Goal: Task Accomplishment & Management: Manage account settings

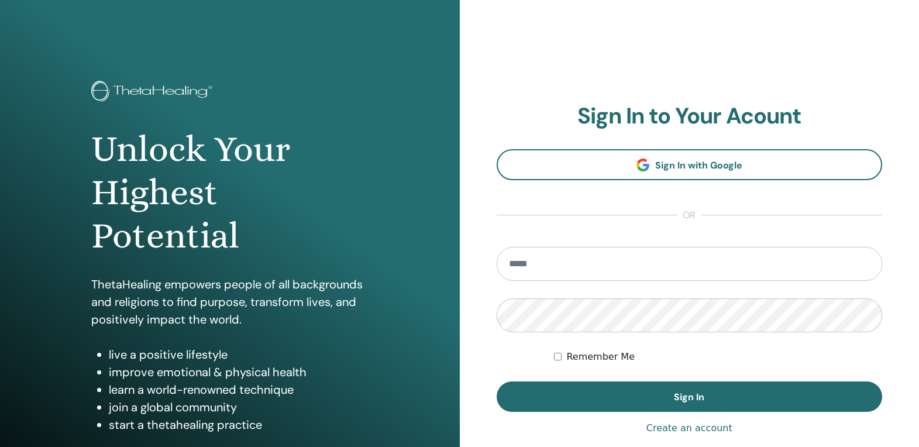
type input "**********"
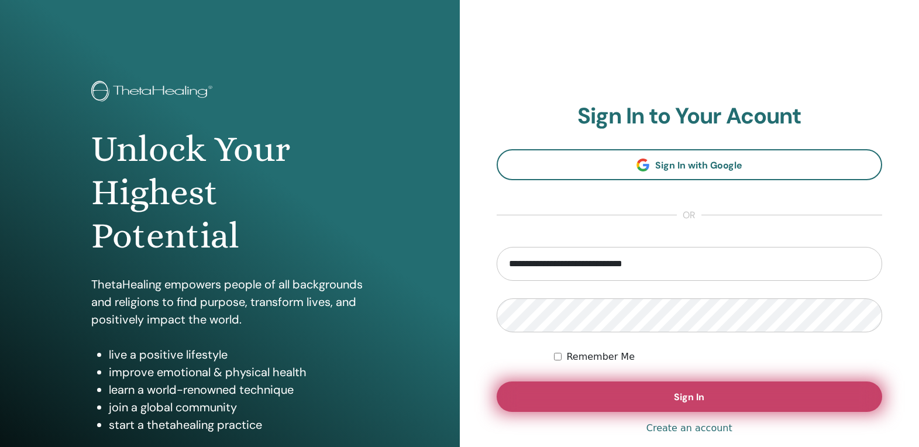
click at [680, 396] on span "Sign In" at bounding box center [689, 397] width 30 height 12
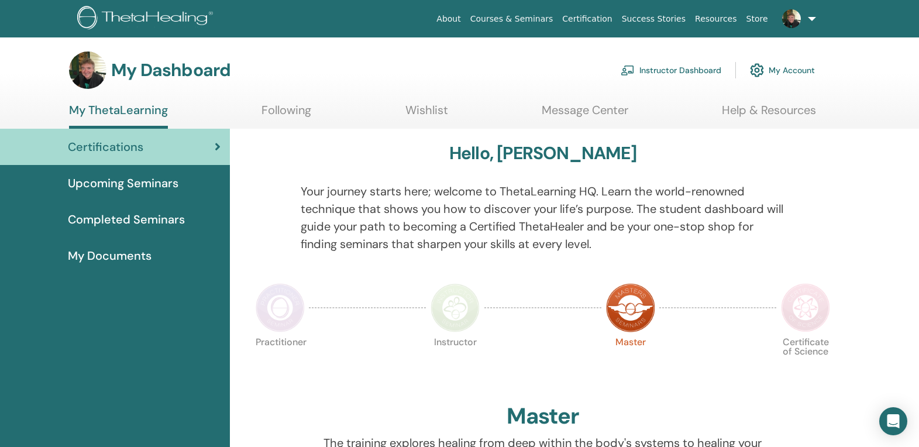
click at [780, 70] on link "My Account" at bounding box center [782, 70] width 65 height 26
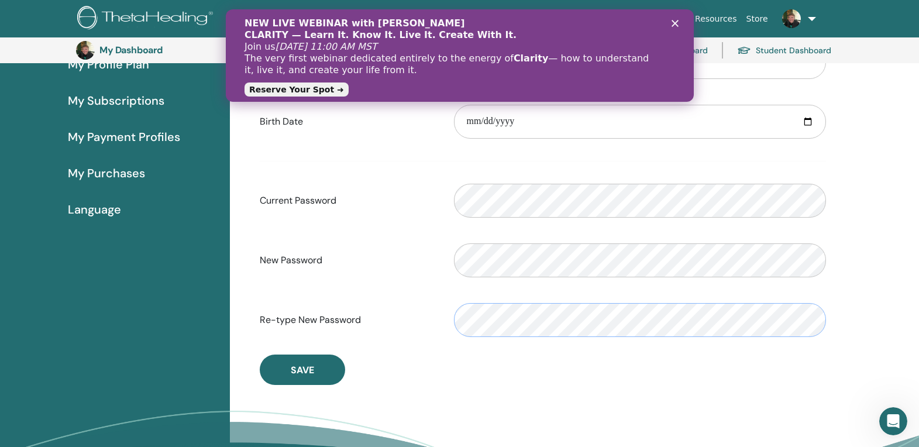
scroll to position [162, 0]
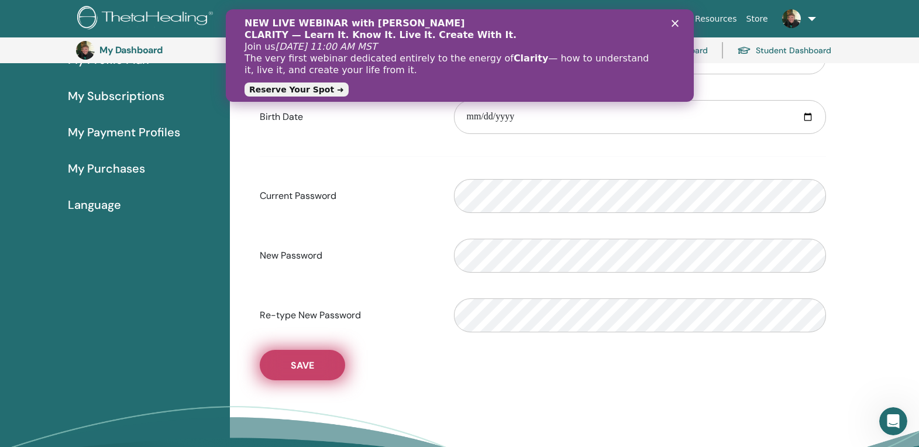
click at [298, 362] on span "Save" at bounding box center [302, 365] width 23 height 12
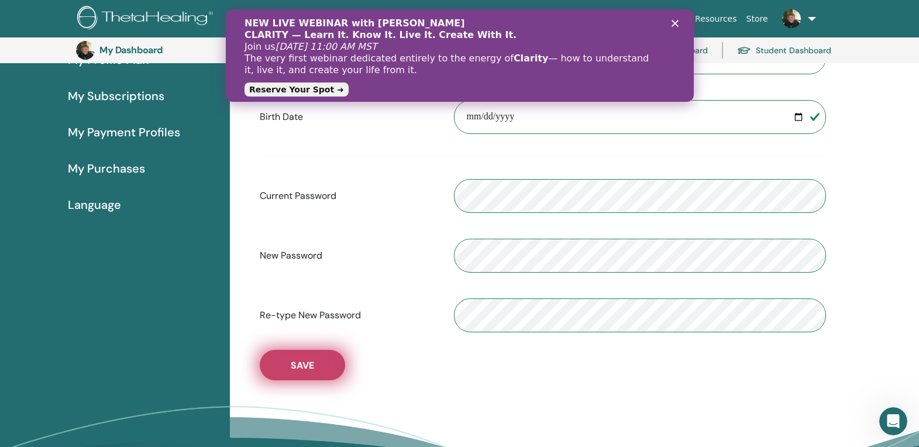
click at [294, 358] on button "Save" at bounding box center [302, 365] width 85 height 30
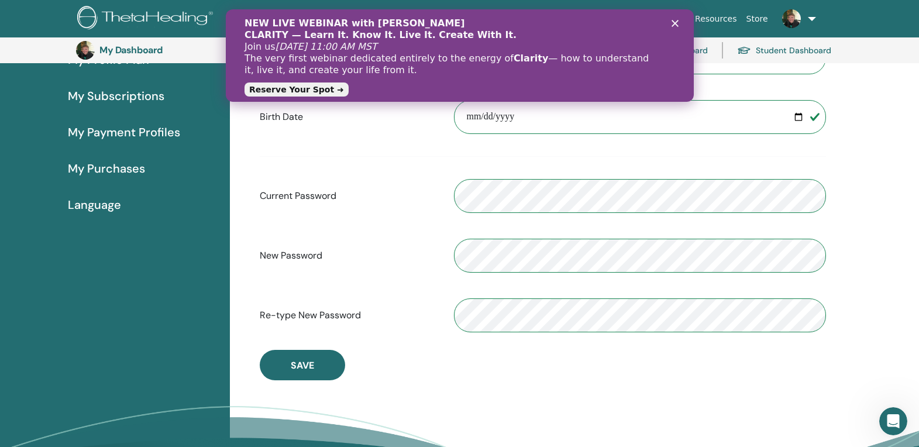
click at [311, 88] on link "Reserve Your Spot ➜" at bounding box center [296, 89] width 104 height 14
